Goal: Task Accomplishment & Management: Use online tool/utility

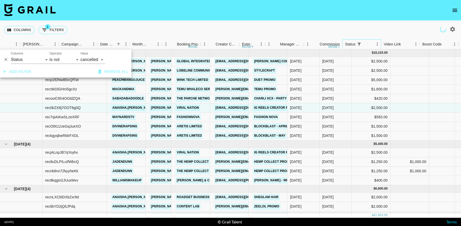
scroll to position [0, 190]
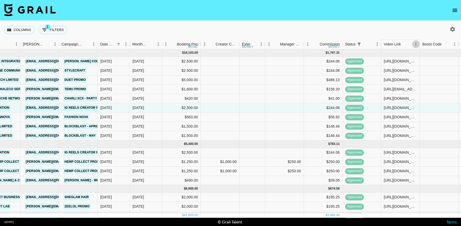
click at [416, 43] on icon "Menu" at bounding box center [416, 44] width 5 height 5
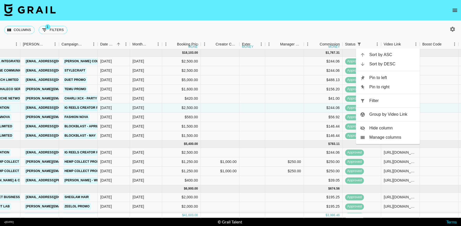
click at [384, 98] on span "Filter" at bounding box center [393, 101] width 46 height 6
select select "status"
select select "not"
select select "cancelled"
select select "videoLink"
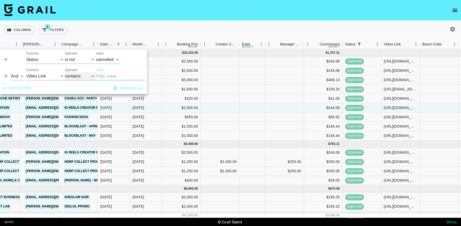
click at [69, 74] on select "contains equals starts with ends with is empty is not empty is any of" at bounding box center [80, 76] width 31 height 8
select select "isEmpty"
click at [65, 72] on select "contains equals starts with ends with is empty is not empty is any of" at bounding box center [80, 76] width 31 height 8
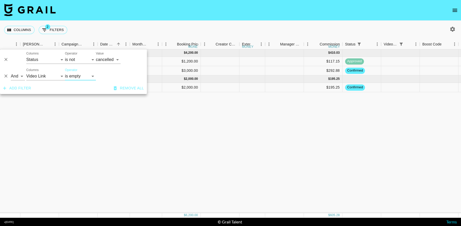
click at [336, 145] on div "[DATE] ( 2 ) $ 4,200.00 $ 410.03 recRB1nO3iRRiR8wX anaisha.torres [EMAIL_ADDRES…" at bounding box center [319, 131] width 1018 height 164
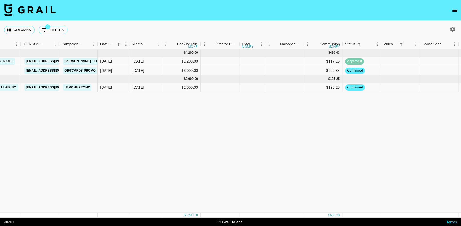
click at [305, 141] on div "[DATE] ( 2 ) $ 4,200.00 $ 410.03 recRB1nO3iRRiR8wX anaisha.torres [EMAIL_ADDRES…" at bounding box center [319, 131] width 1018 height 164
